Goal: Check status: Check status

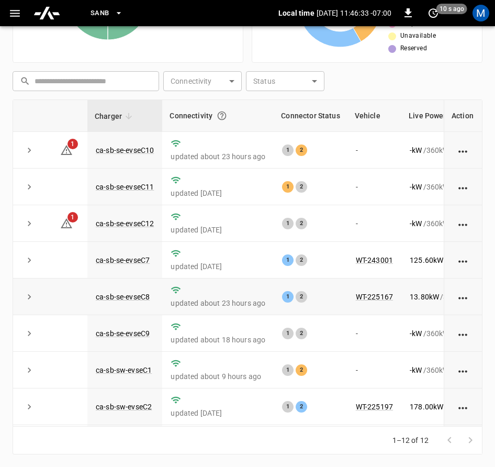
scroll to position [0, 132]
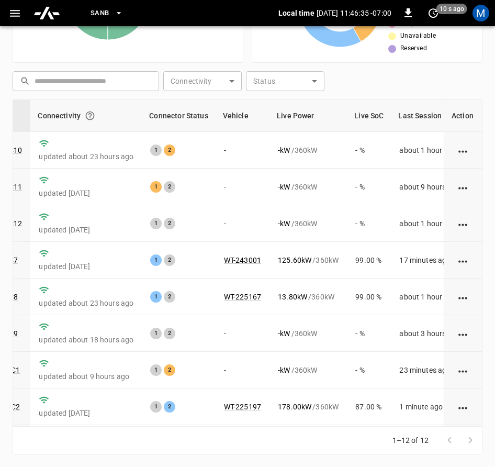
click at [256, 426] on div "1–12 of 12" at bounding box center [248, 440] width 470 height 28
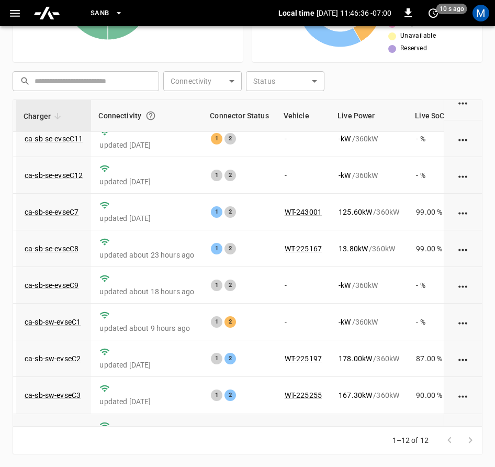
scroll to position [159, 71]
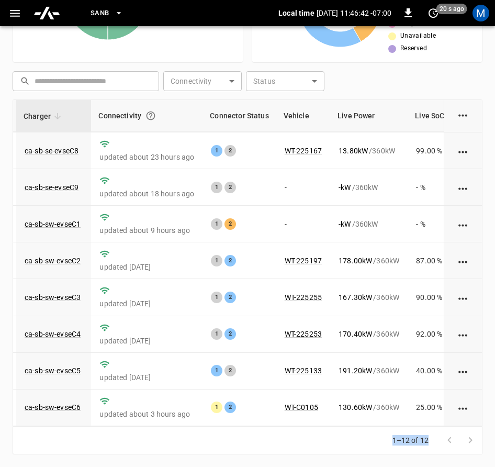
drag, startPoint x: 382, startPoint y: 430, endPoint x: 430, endPoint y: 428, distance: 48.2
click at [430, 428] on div "1–12 of 12" at bounding box center [431, 439] width 103 height 27
click at [258, 455] on div "Unresolved Alerts 2 Very High High Medium Low Very Low Live Power 976.90 kW Max…" at bounding box center [247, 125] width 495 height 683
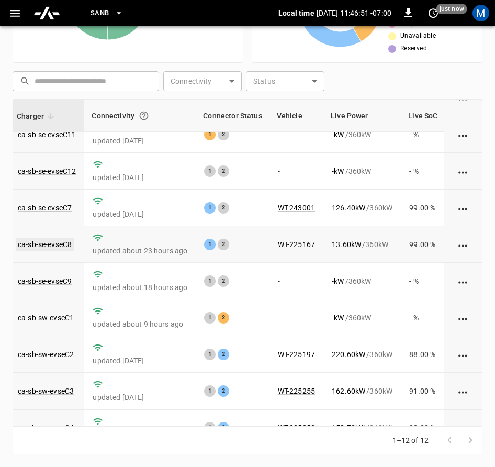
scroll to position [0, 78]
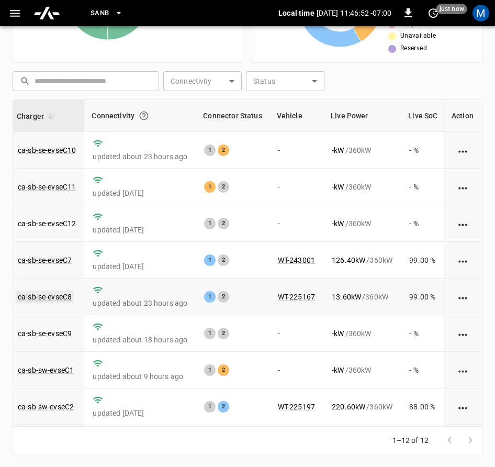
click at [55, 296] on link "ca-sb-se-evseC8" at bounding box center [45, 296] width 58 height 13
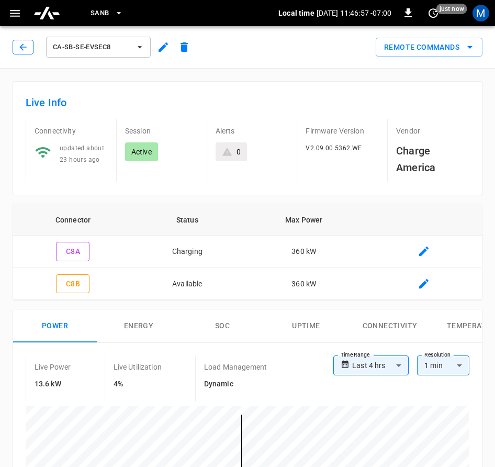
click at [18, 46] on icon "button" at bounding box center [23, 47] width 10 height 10
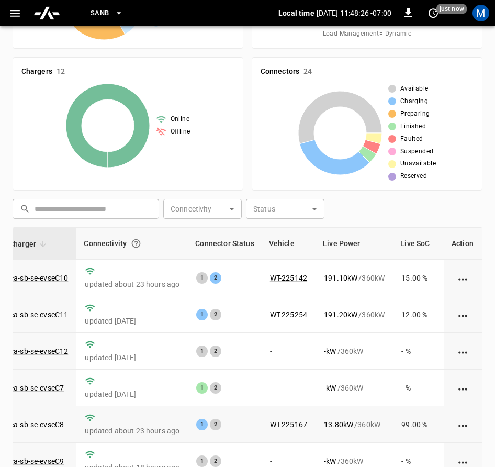
scroll to position [242, 0]
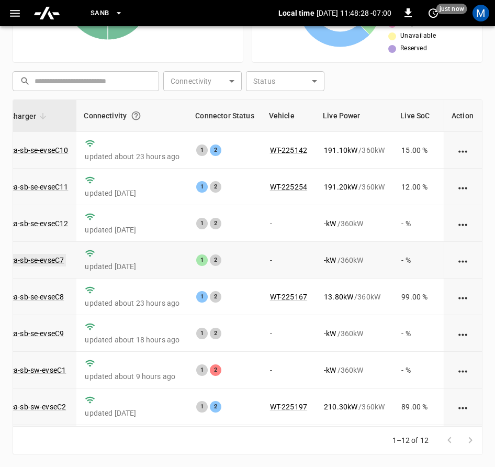
click at [26, 259] on link "ca-sb-se-evseC7" at bounding box center [37, 260] width 58 height 13
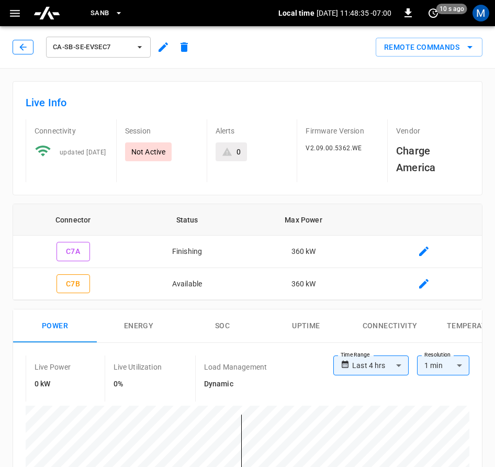
click at [19, 44] on icon "button" at bounding box center [23, 47] width 10 height 10
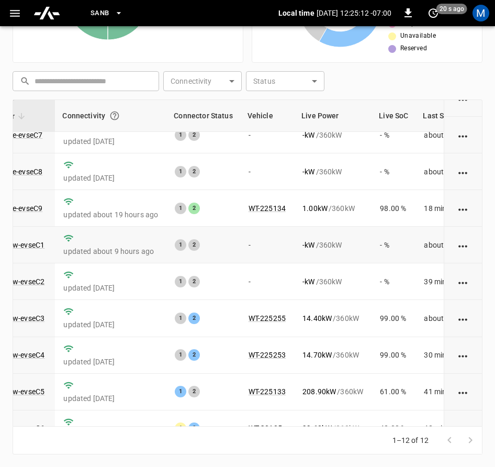
scroll to position [106, 107]
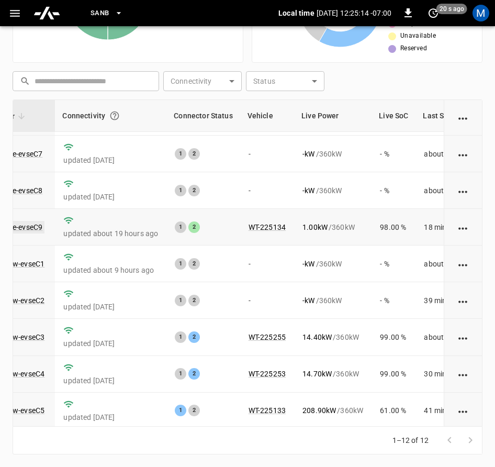
click at [25, 229] on link "ca-sb-se-evseC9" at bounding box center [15, 227] width 58 height 13
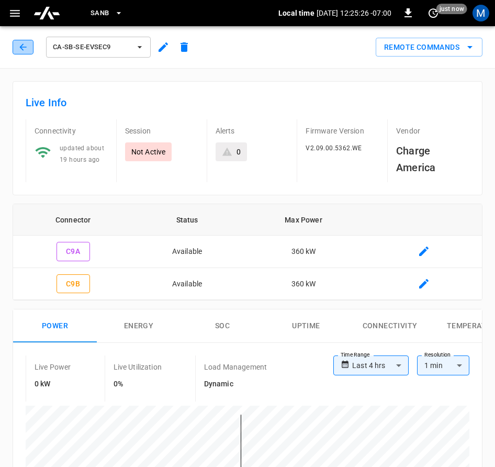
click at [19, 50] on icon "button" at bounding box center [23, 47] width 10 height 10
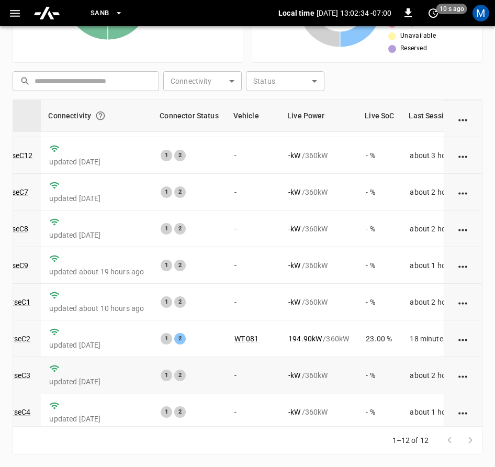
scroll to position [159, 121]
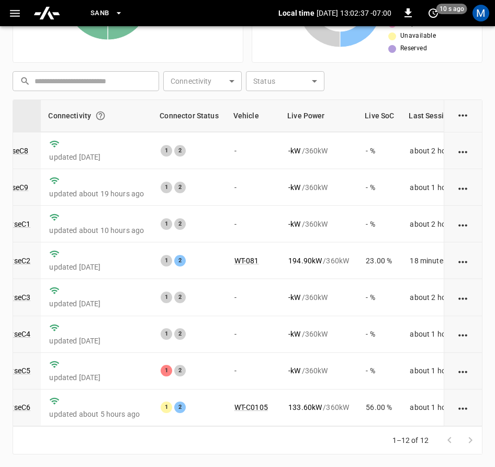
drag, startPoint x: 232, startPoint y: 429, endPoint x: 242, endPoint y: 431, distance: 10.6
click at [242, 431] on div "1–12 of 12" at bounding box center [248, 440] width 470 height 28
